Goal: Transaction & Acquisition: Purchase product/service

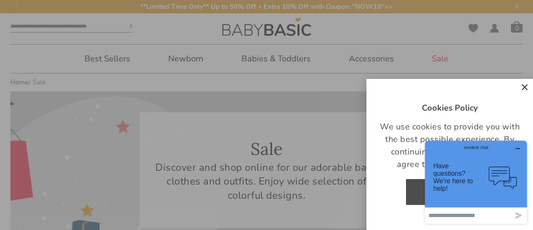
click at [525, 88] on icon "Close" at bounding box center [525, 87] width 8 height 8
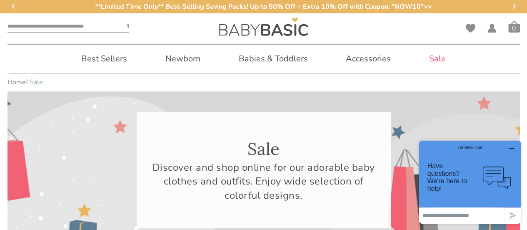
drag, startPoint x: 511, startPoint y: 148, endPoint x: 684, endPoint y: 209, distance: 183.6
click at [511, 148] on icon "button" at bounding box center [512, 148] width 7 height 7
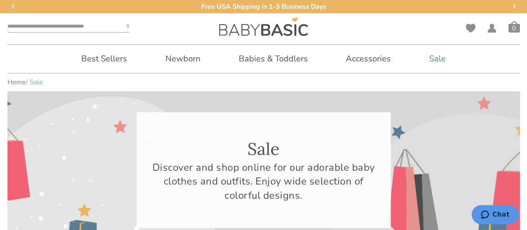
drag, startPoint x: 234, startPoint y: 94, endPoint x: 443, endPoint y: 60, distance: 211.1
drag, startPoint x: 443, startPoint y: 60, endPoint x: 433, endPoint y: 60, distance: 10.0
click at [433, 60] on link "Sale" at bounding box center [438, 59] width 42 height 28
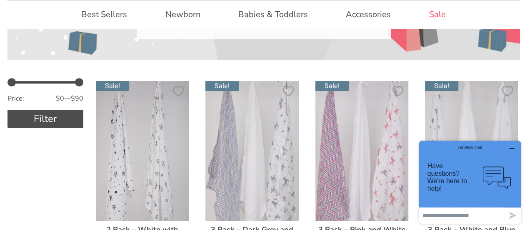
scroll to position [180, 0]
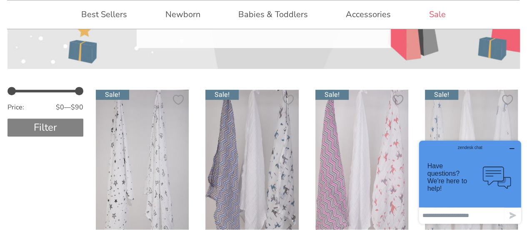
click at [48, 120] on button "Filter" at bounding box center [46, 127] width 76 height 18
drag, startPoint x: 515, startPoint y: 149, endPoint x: 887, endPoint y: 286, distance: 396.6
click at [515, 149] on button "button" at bounding box center [511, 149] width 13 height 8
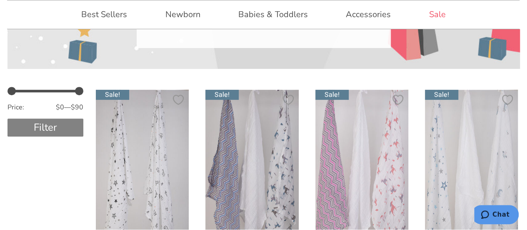
click at [68, 128] on button "Filter" at bounding box center [46, 127] width 76 height 18
click at [44, 127] on button "Filter" at bounding box center [46, 127] width 76 height 18
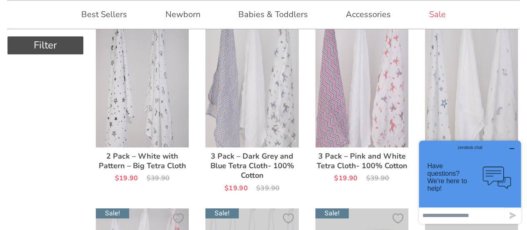
scroll to position [263, 0]
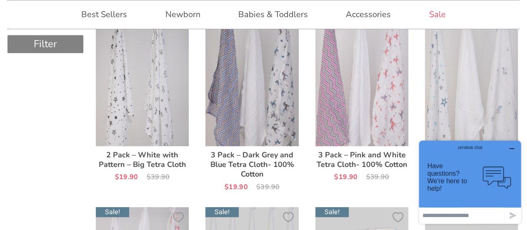
click at [48, 45] on button "Filter" at bounding box center [46, 44] width 76 height 18
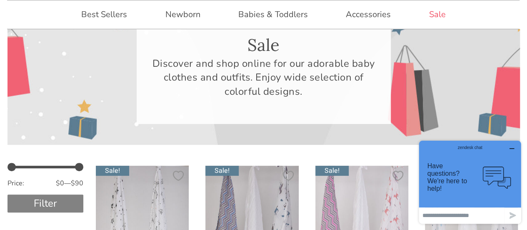
scroll to position [96, 0]
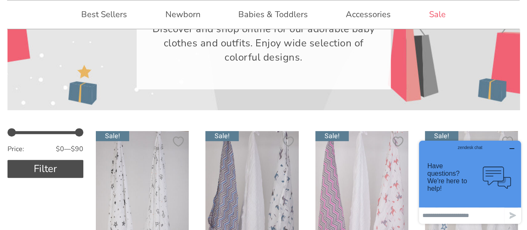
scroll to position [138, 0]
drag, startPoint x: 80, startPoint y: 130, endPoint x: 28, endPoint y: 131, distance: 52.5
click at [28, 131] on span at bounding box center [27, 132] width 8 height 8
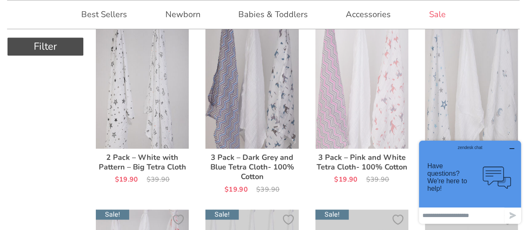
scroll to position [263, 0]
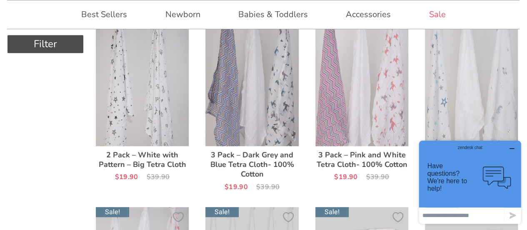
click at [511, 146] on icon "button" at bounding box center [512, 148] width 7 height 7
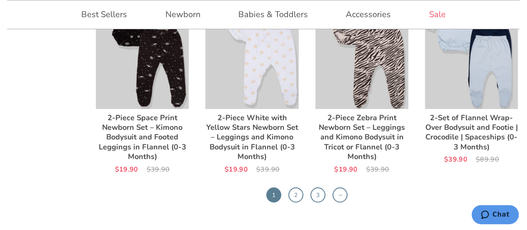
scroll to position [2638, 0]
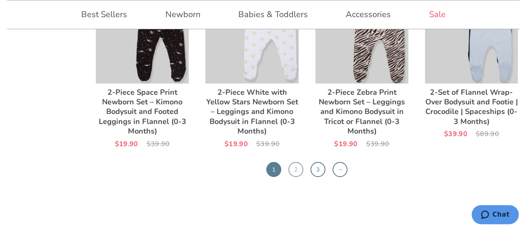
click at [292, 167] on link "2" at bounding box center [295, 169] width 15 height 15
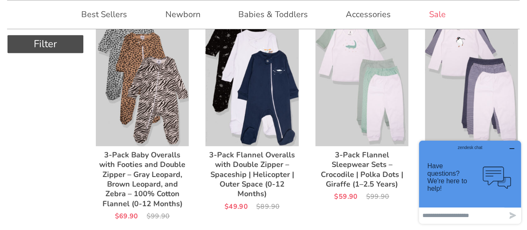
scroll to position [221, 0]
click at [510, 148] on div "zendesk chat" at bounding box center [470, 146] width 82 height 8
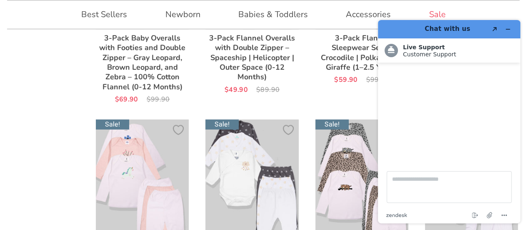
scroll to position [346, 0]
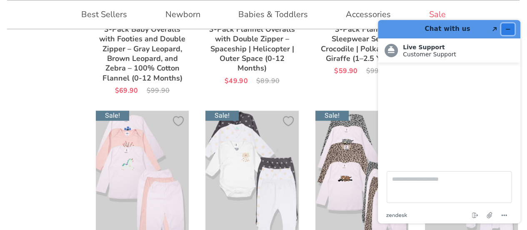
click at [507, 29] on icon "Minimize widget" at bounding box center [508, 29] width 4 height 0
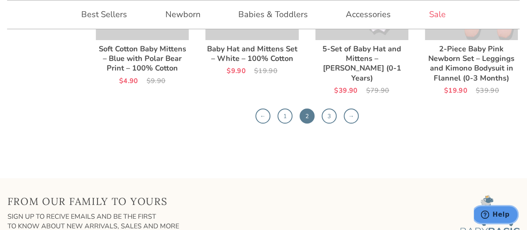
scroll to position [2722, 0]
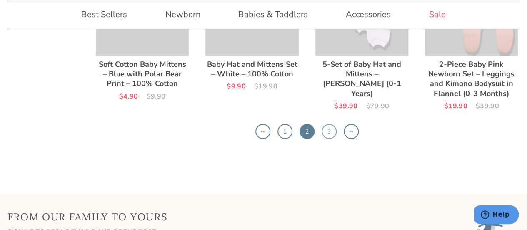
click at [333, 124] on link "3" at bounding box center [329, 131] width 15 height 15
